Goal: Information Seeking & Learning: Learn about a topic

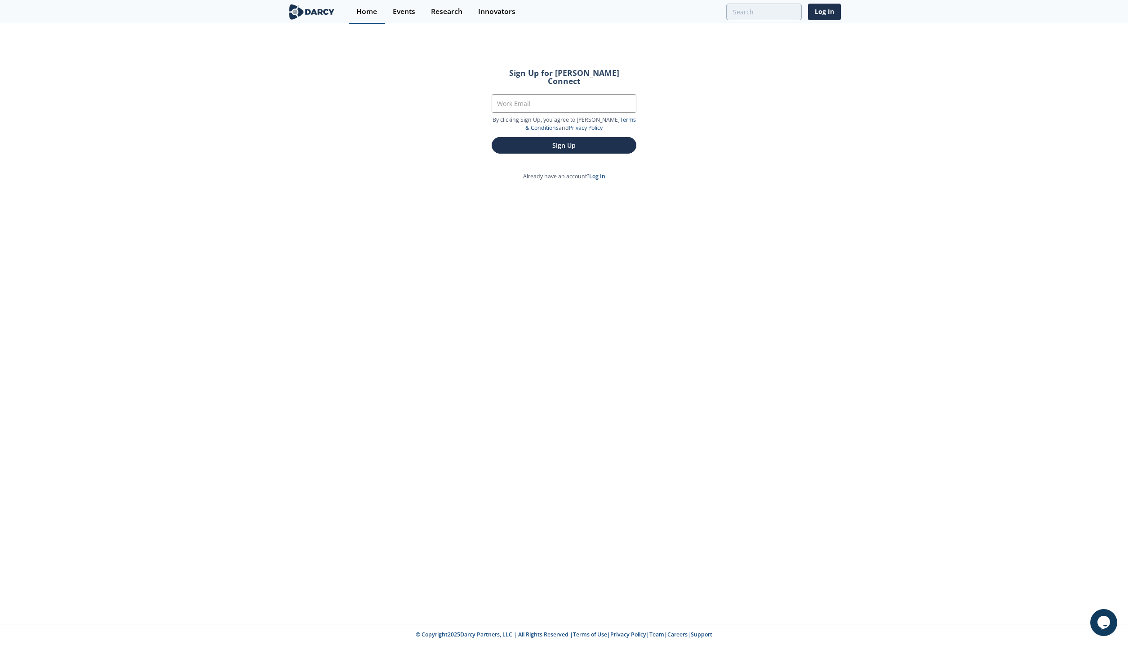
click at [364, 13] on div "Home" at bounding box center [366, 11] width 21 height 7
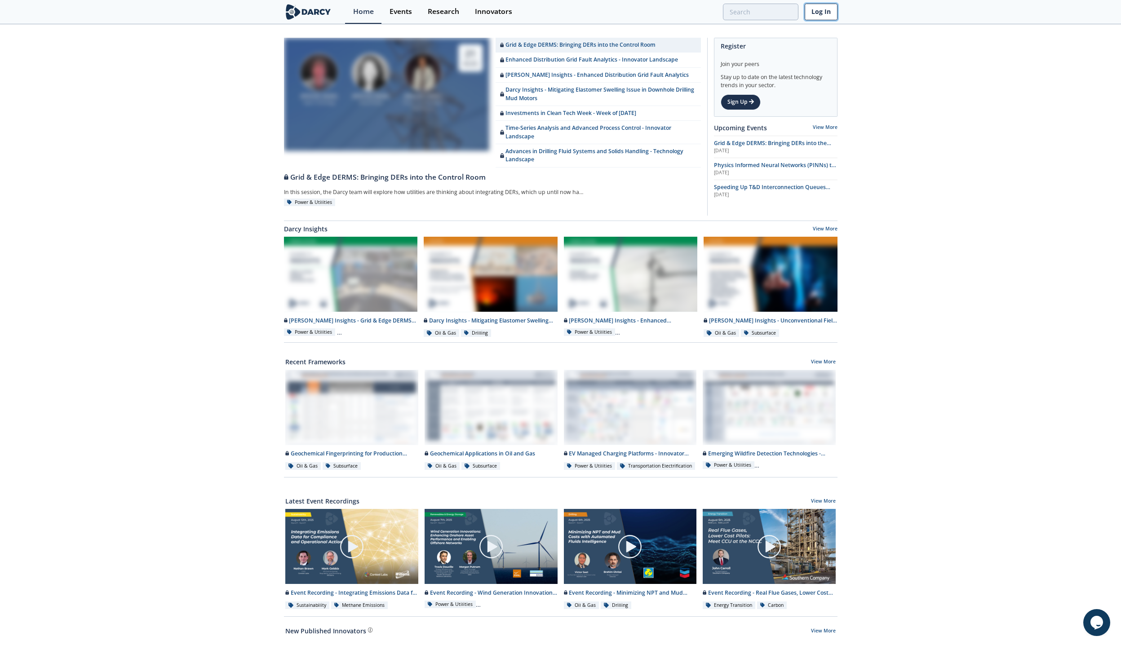
click at [822, 15] on link "Log In" at bounding box center [821, 12] width 33 height 17
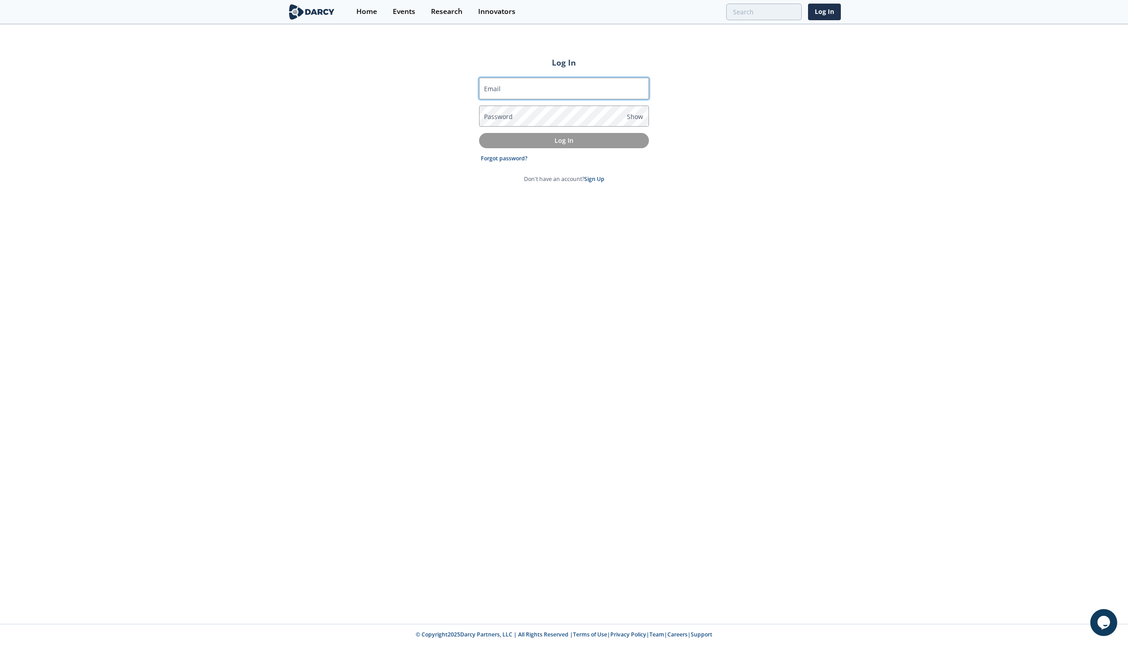
click at [540, 85] on input "Email" at bounding box center [564, 89] width 170 height 22
type input "[PERSON_NAME][EMAIL_ADDRESS][PERSON_NAME][DOMAIN_NAME]"
click at [518, 139] on p "Log In" at bounding box center [563, 140] width 157 height 9
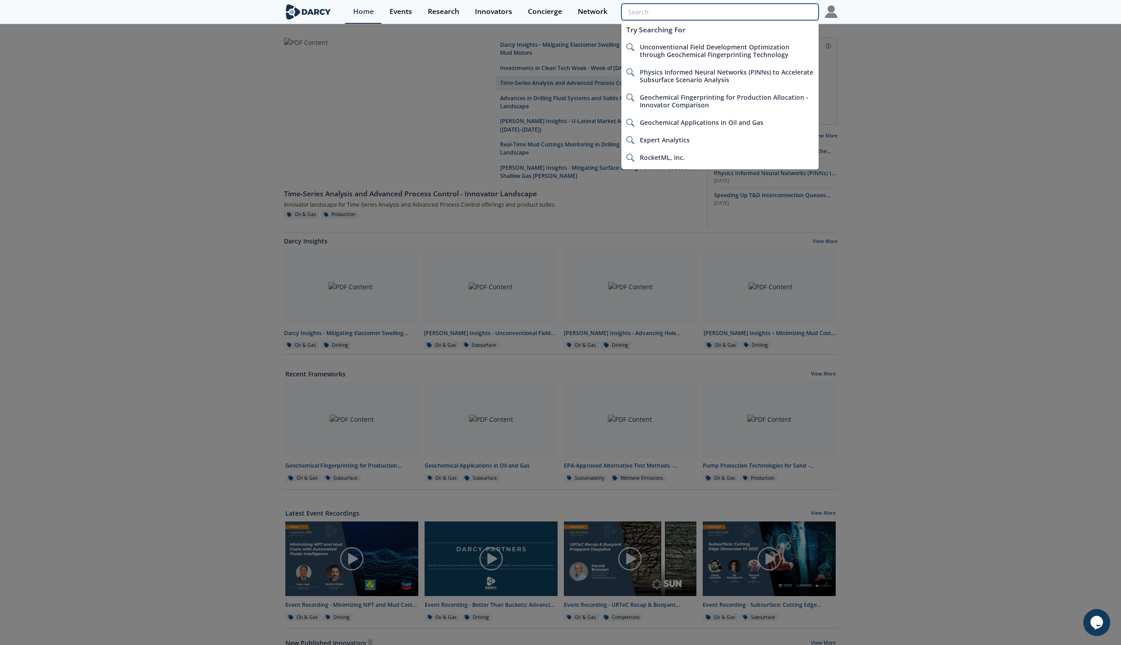
click at [782, 5] on input "search" at bounding box center [719, 12] width 197 height 17
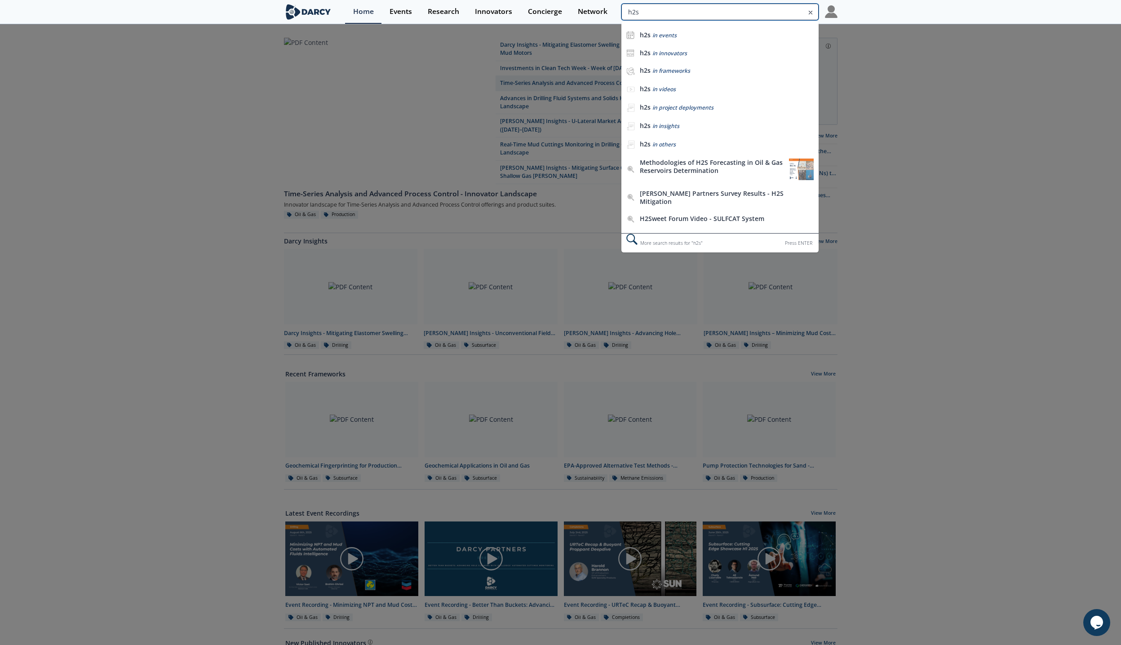
type input "h2s"
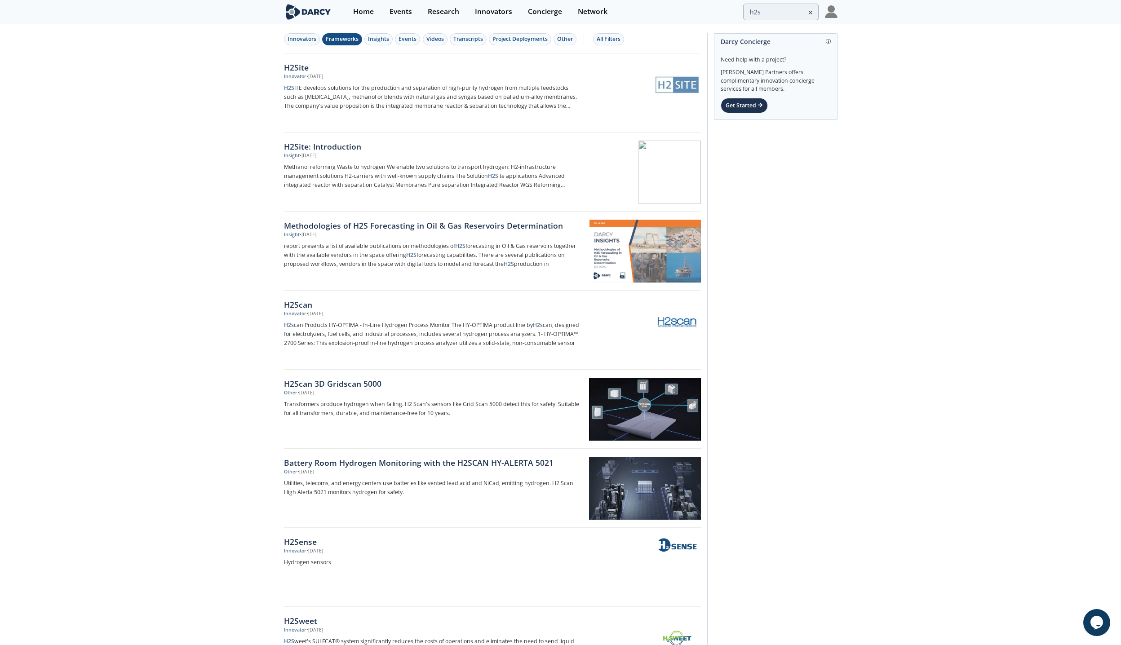
click at [345, 38] on div "Frameworks" at bounding box center [342, 39] width 33 height 8
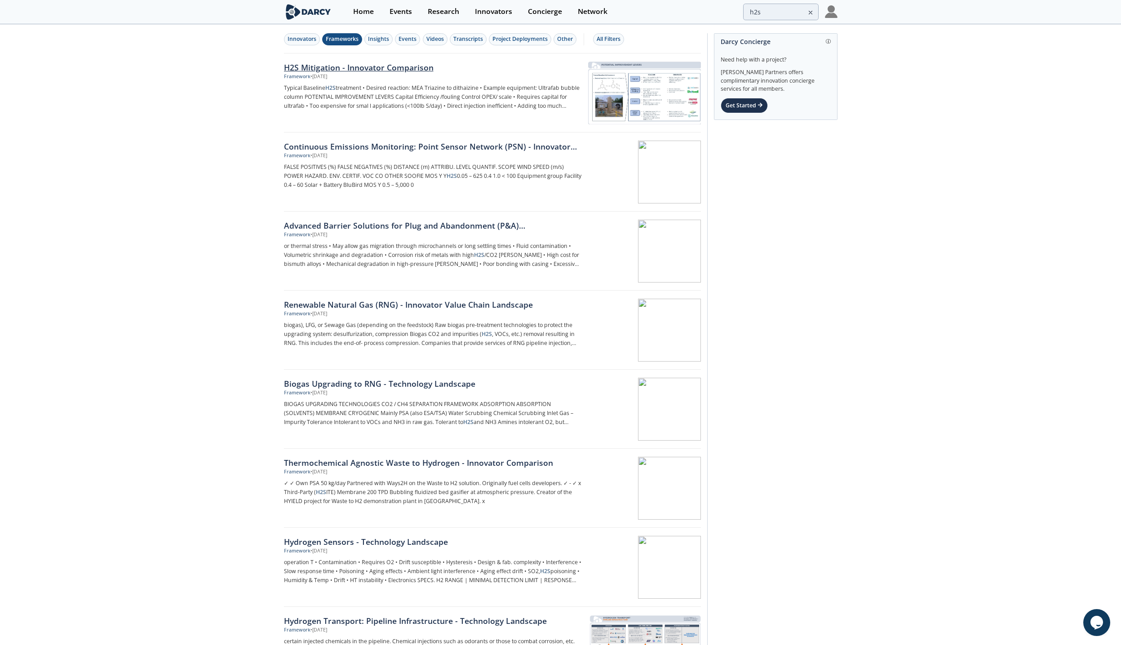
click at [349, 67] on div "H2S Mitigation - Innovator Comparison" at bounding box center [432, 68] width 297 height 12
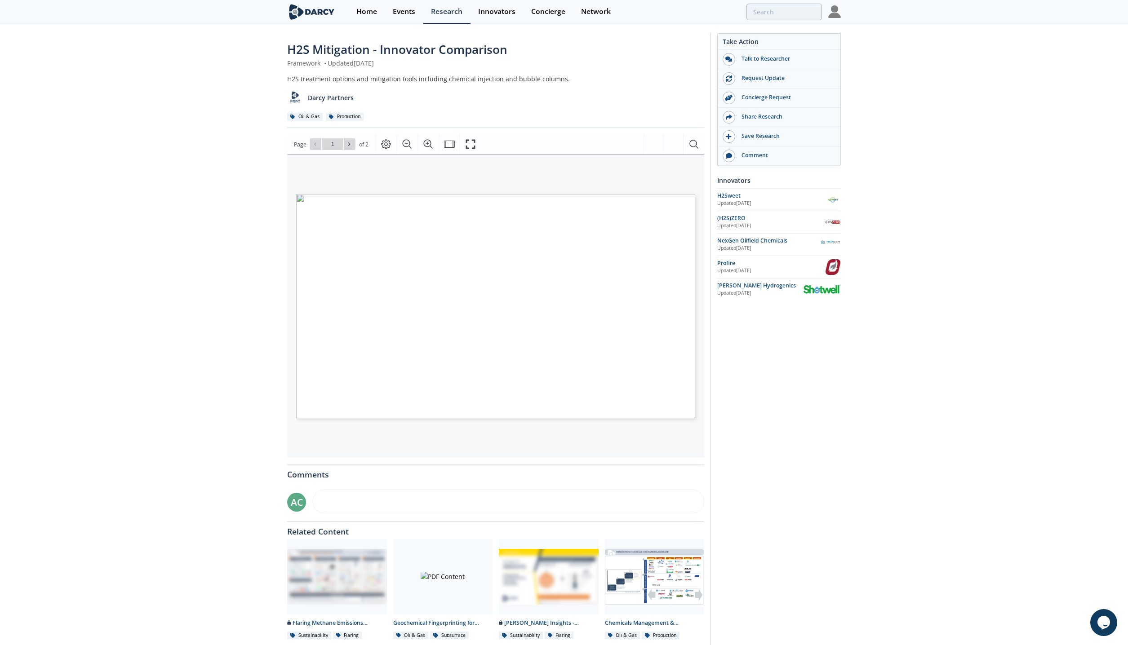
click at [413, 309] on span "Page 1" at bounding box center [858, 503] width 1043 height 597
click at [351, 143] on icon at bounding box center [348, 144] width 5 height 5
click at [312, 145] on icon at bounding box center [314, 144] width 5 height 5
type input "1"
click at [424, 142] on icon "Zoom In" at bounding box center [427, 144] width 9 height 9
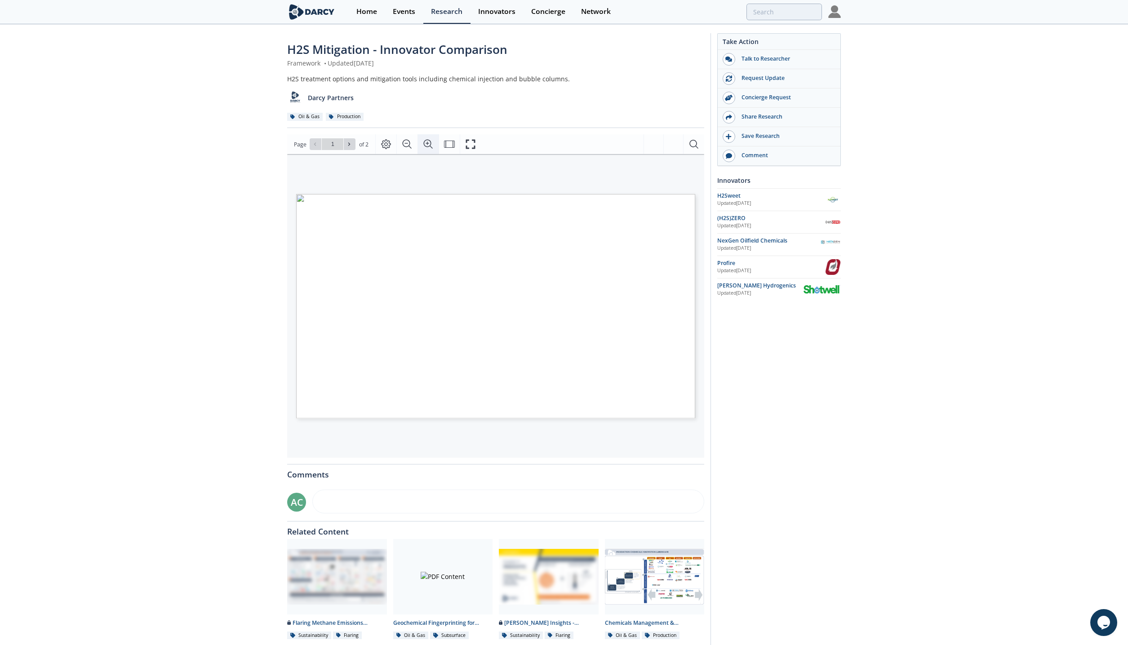
scroll to position [0, 50]
click at [407, 140] on icon "Zoom Out" at bounding box center [407, 144] width 11 height 11
click at [474, 147] on icon "Fullscreen" at bounding box center [469, 144] width 9 height 9
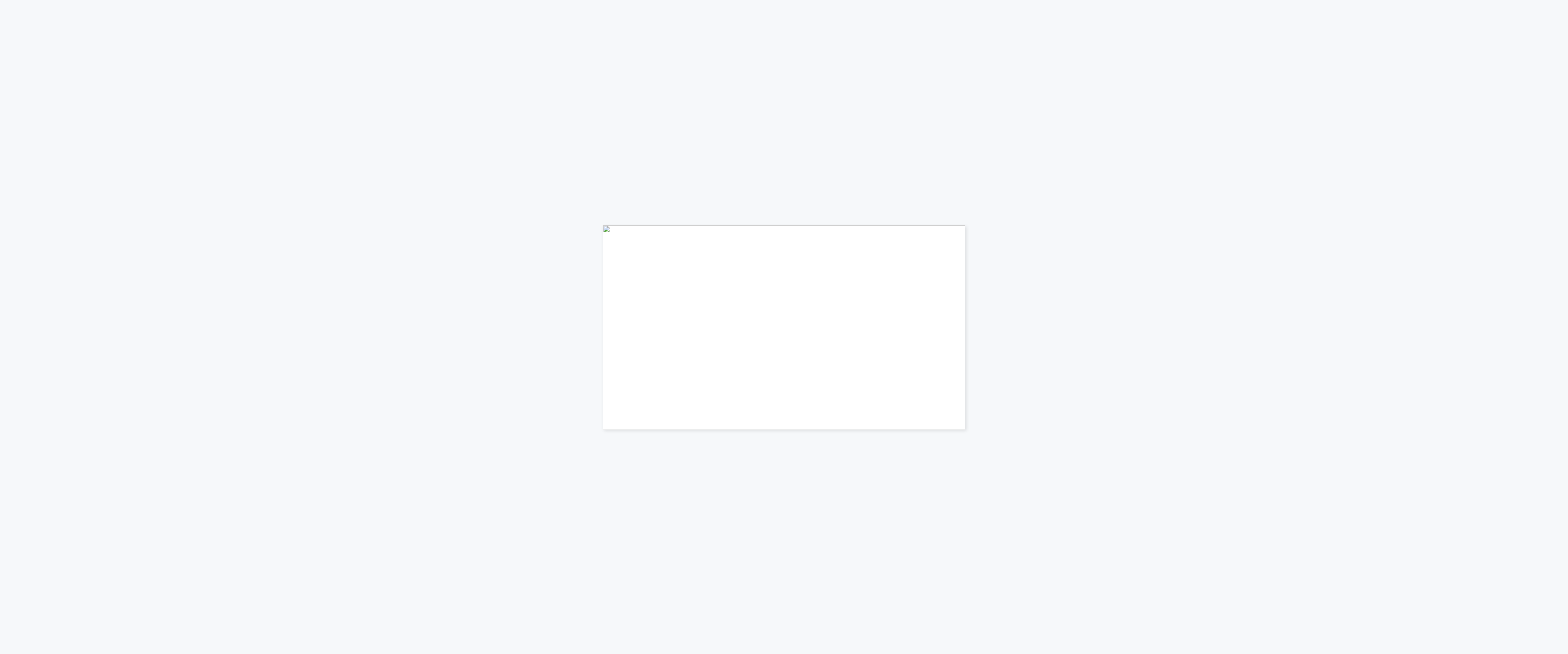
click at [707, 196] on div "Typical Baseline H 2 S treatment • Desired reaction: MEA Triazine to dithaizine…" at bounding box center [784, 106] width 1568 height 213
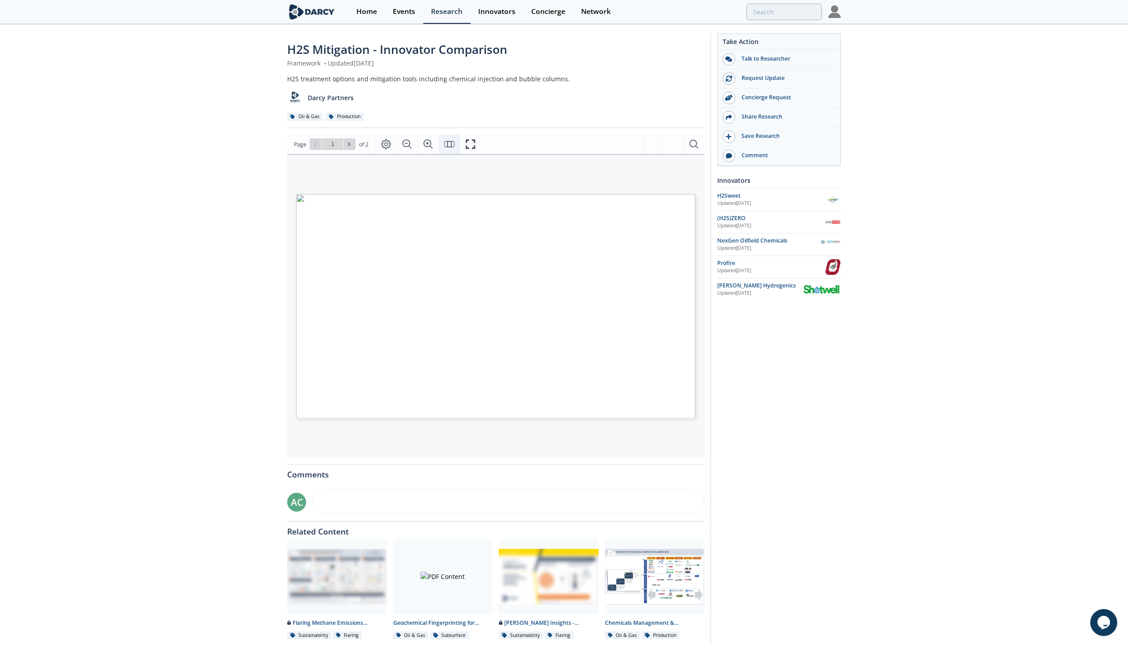
click at [447, 147] on icon "Fit Page" at bounding box center [449, 144] width 10 height 6
click at [383, 144] on icon "Page Layout" at bounding box center [386, 144] width 11 height 11
click at [411, 187] on icon "Continuous" at bounding box center [413, 188] width 11 height 11
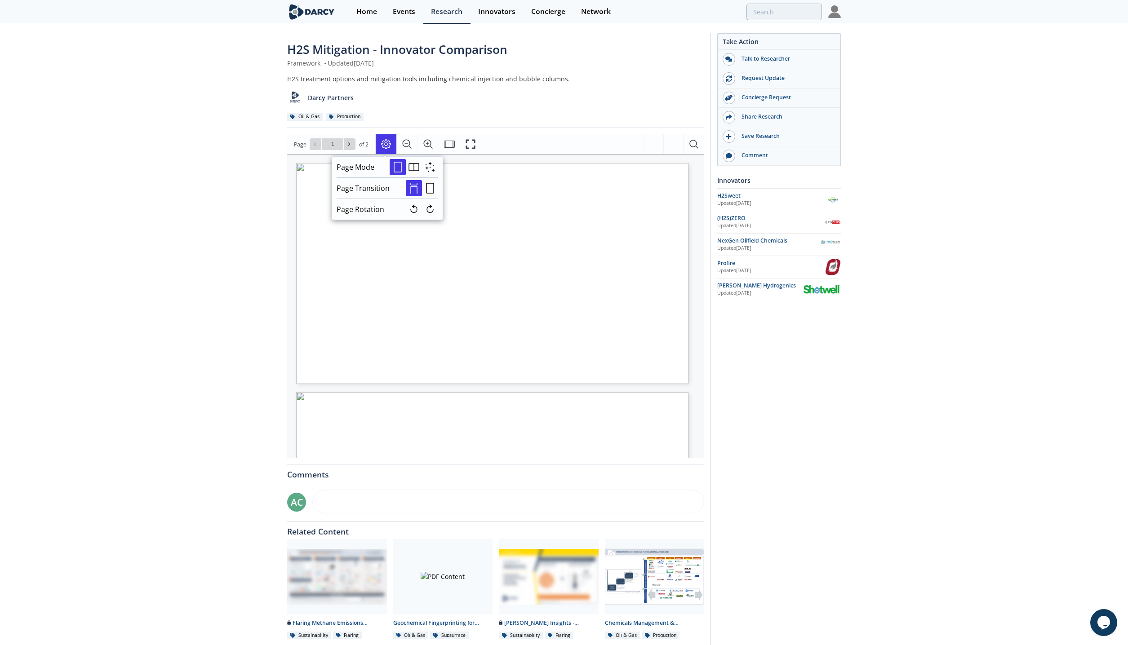
click at [513, 171] on div "Typical Baseline H 2 S treatment • Desired reaction: MEA Triazine to dithaizine…" at bounding box center [474, 263] width 357 height 201
click at [424, 142] on icon "Zoom In" at bounding box center [428, 144] width 11 height 11
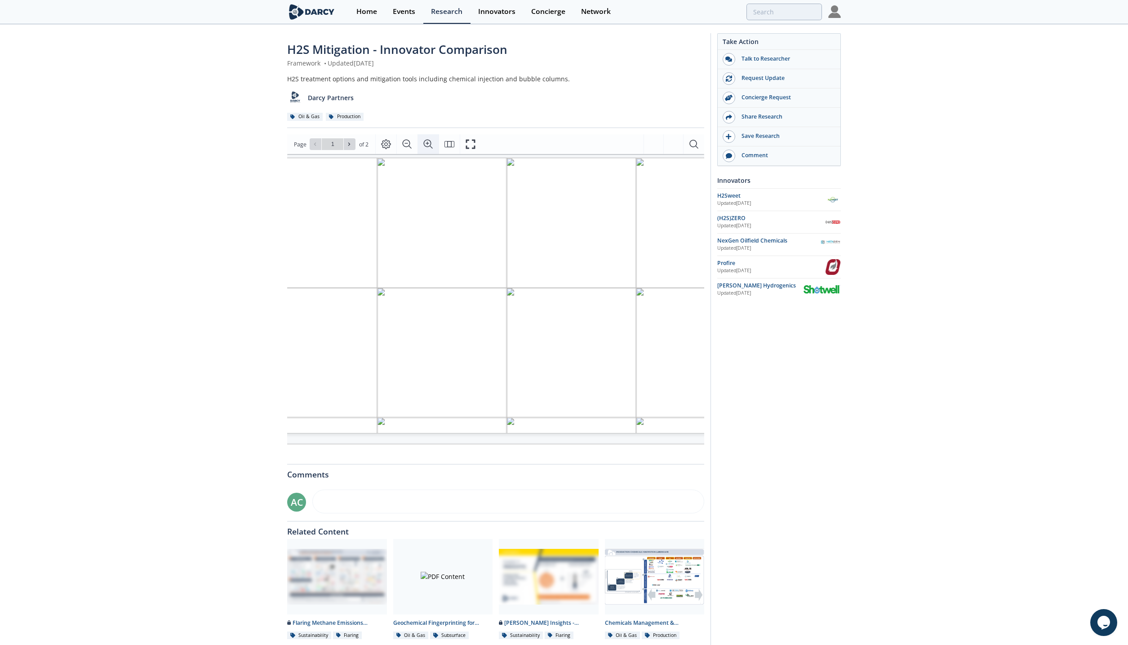
click at [424, 142] on icon "Zoom In" at bounding box center [428, 144] width 11 height 11
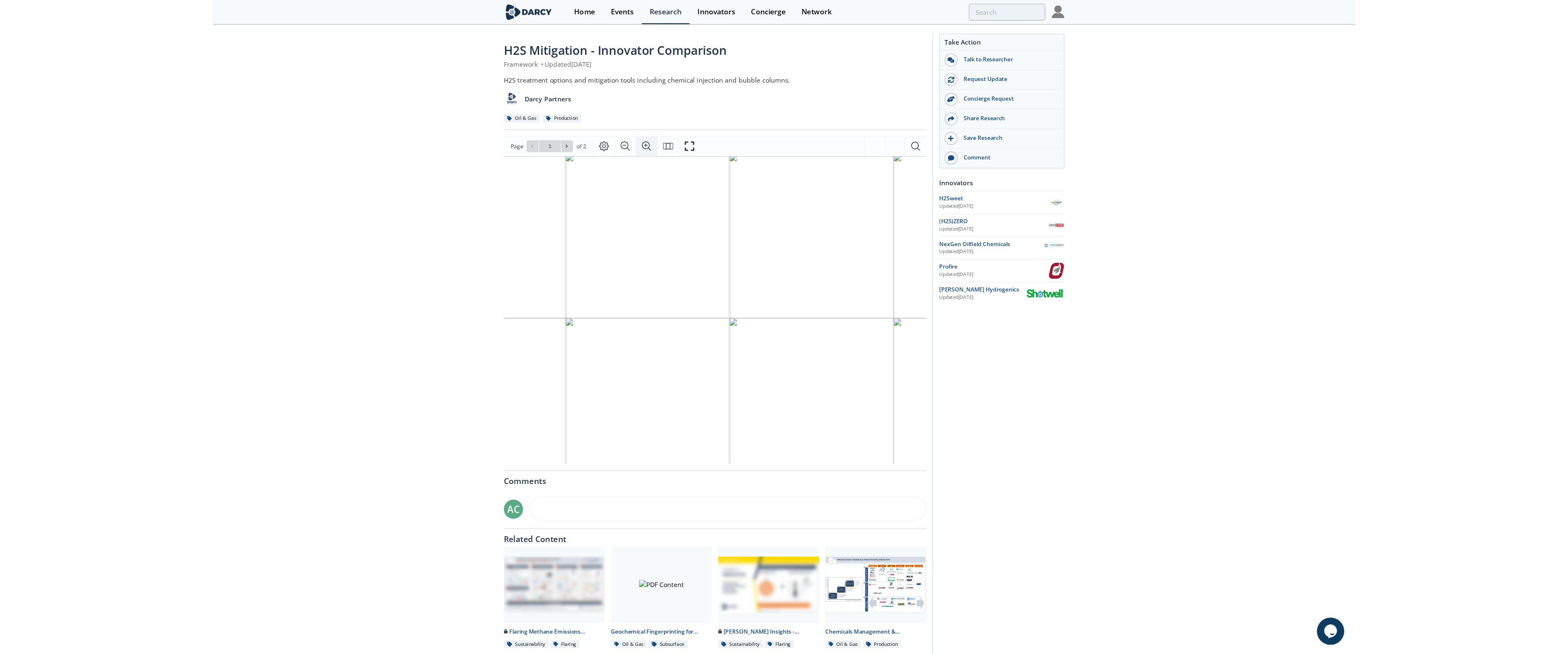
scroll to position [18, 170]
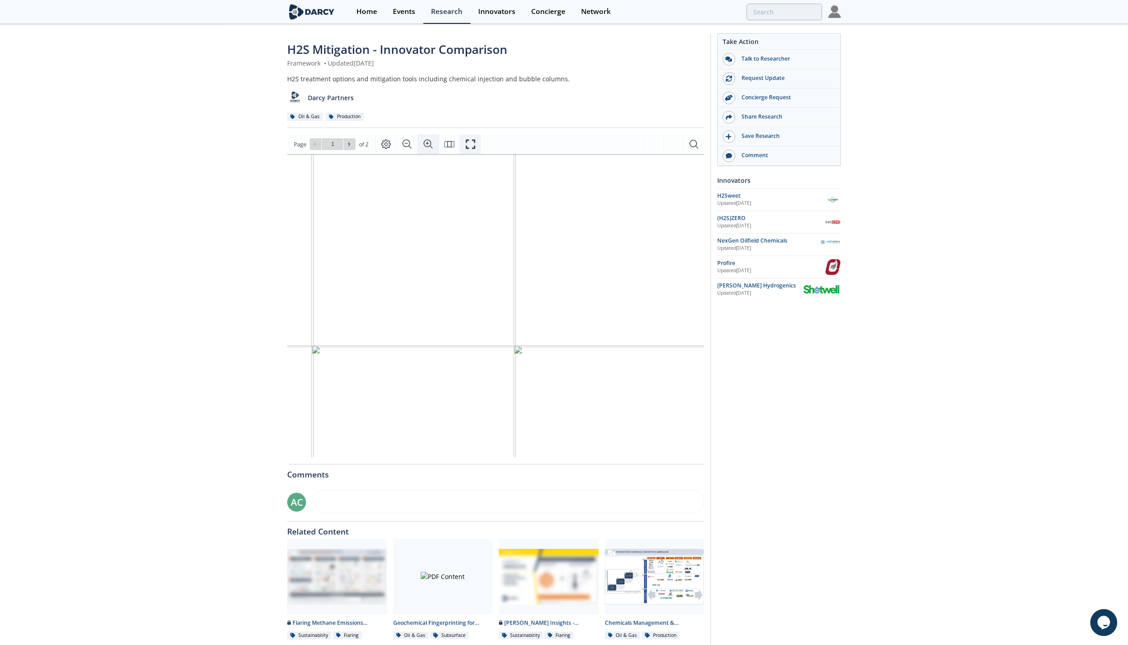
click at [466, 142] on icon "Fullscreen" at bounding box center [469, 144] width 9 height 9
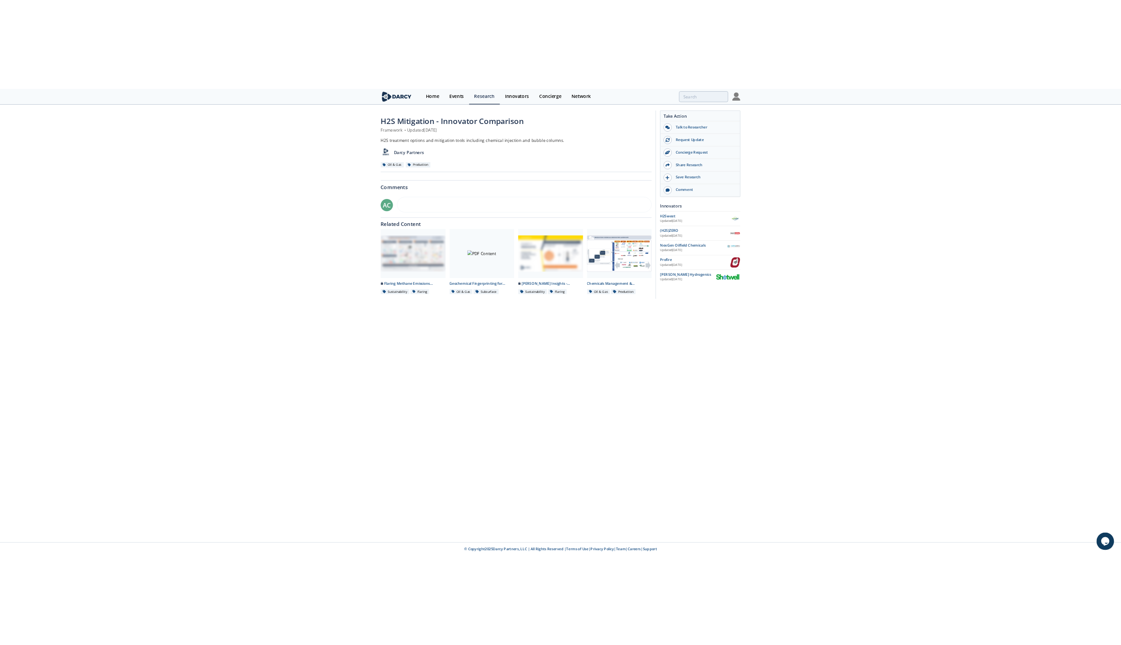
scroll to position [0, 0]
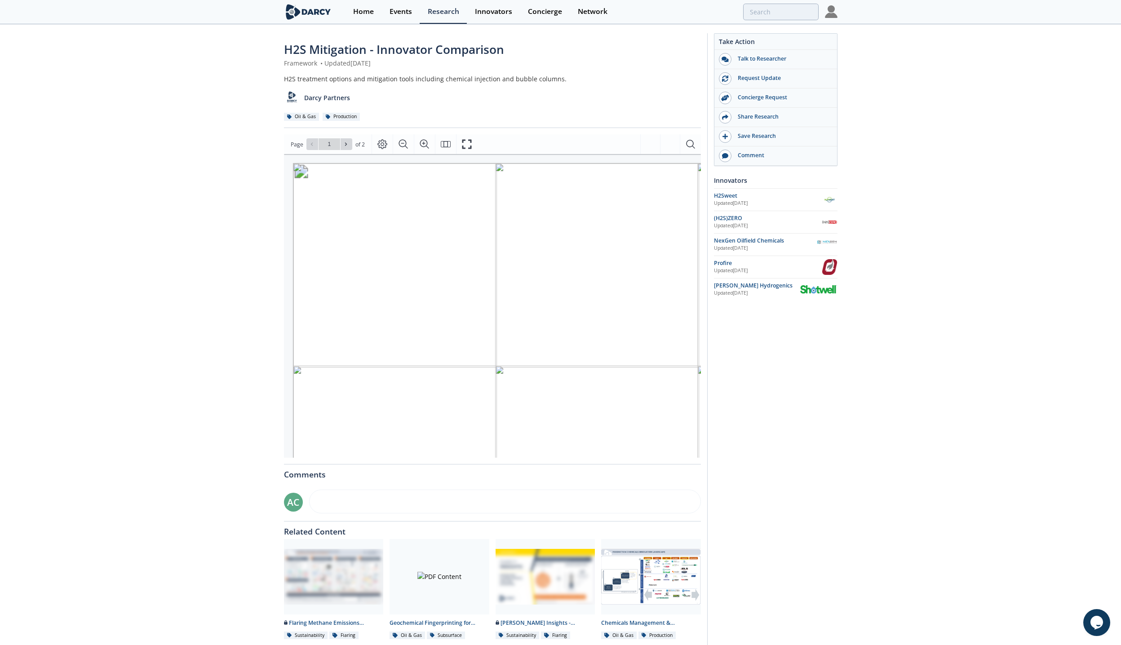
type input "h2s"
